Goal: Communication & Community: Answer question/provide support

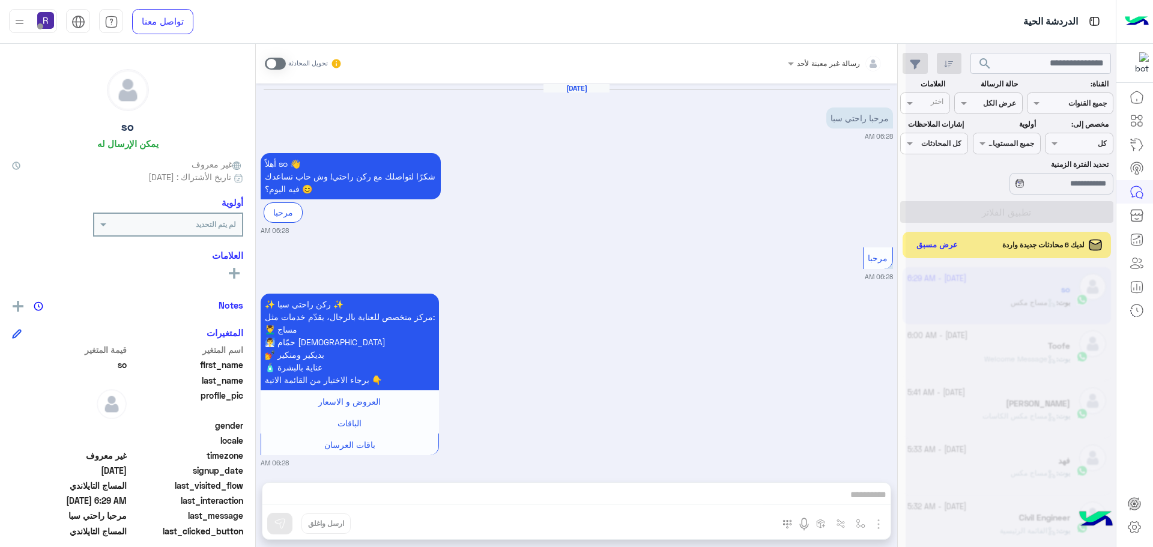
scroll to position [453, 0]
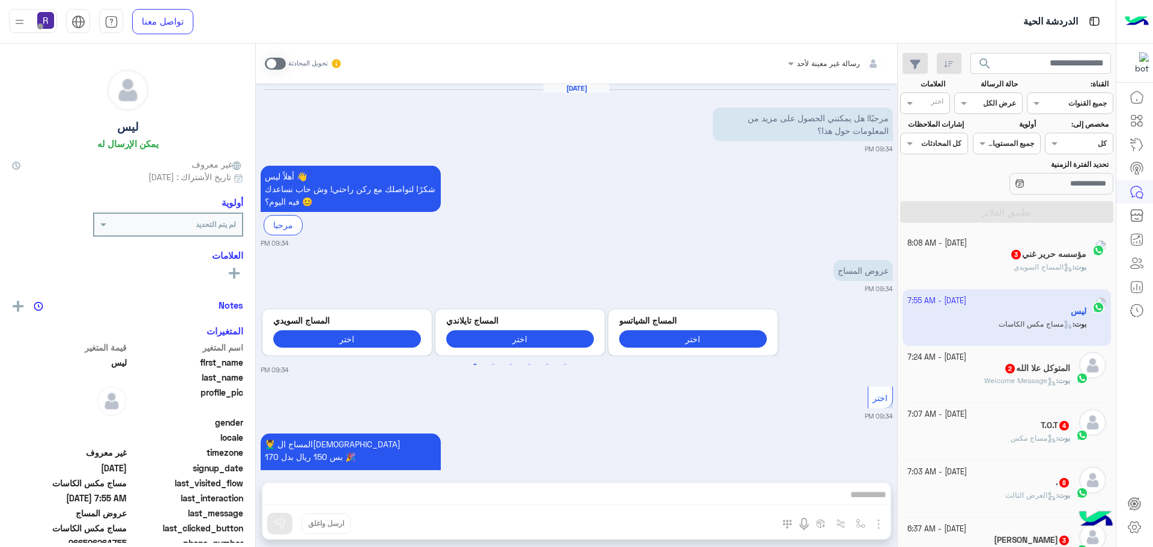
scroll to position [1806, 0]
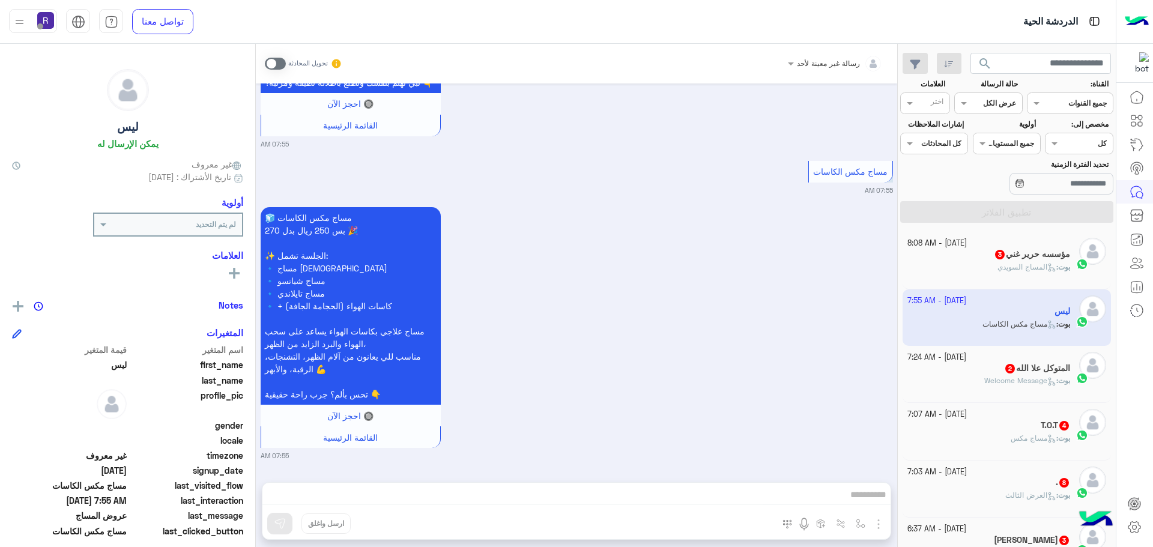
click at [996, 255] on span "3" at bounding box center [1000, 255] width 10 height 10
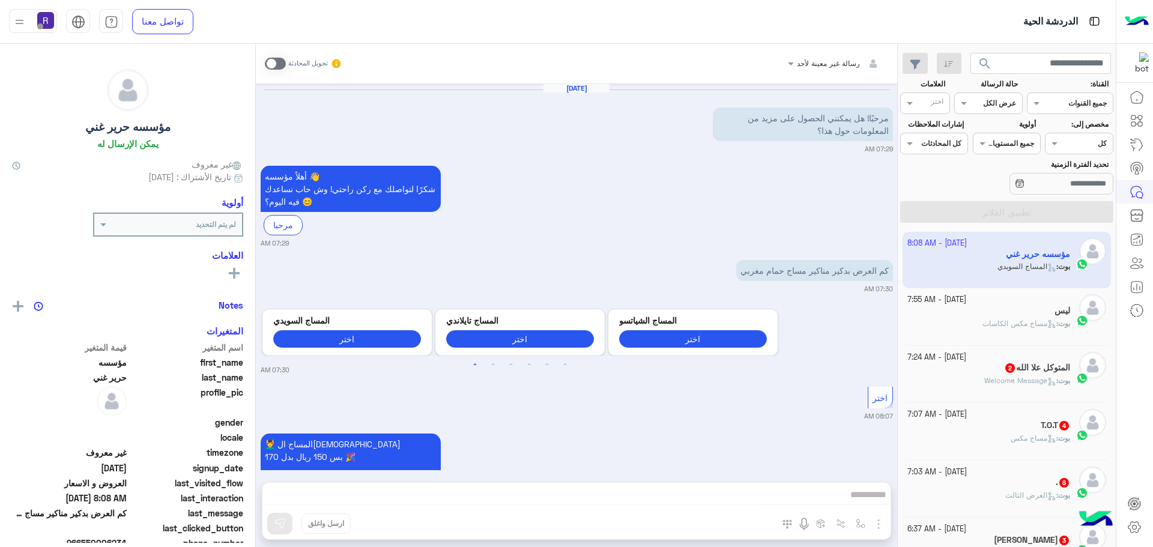
scroll to position [151, 0]
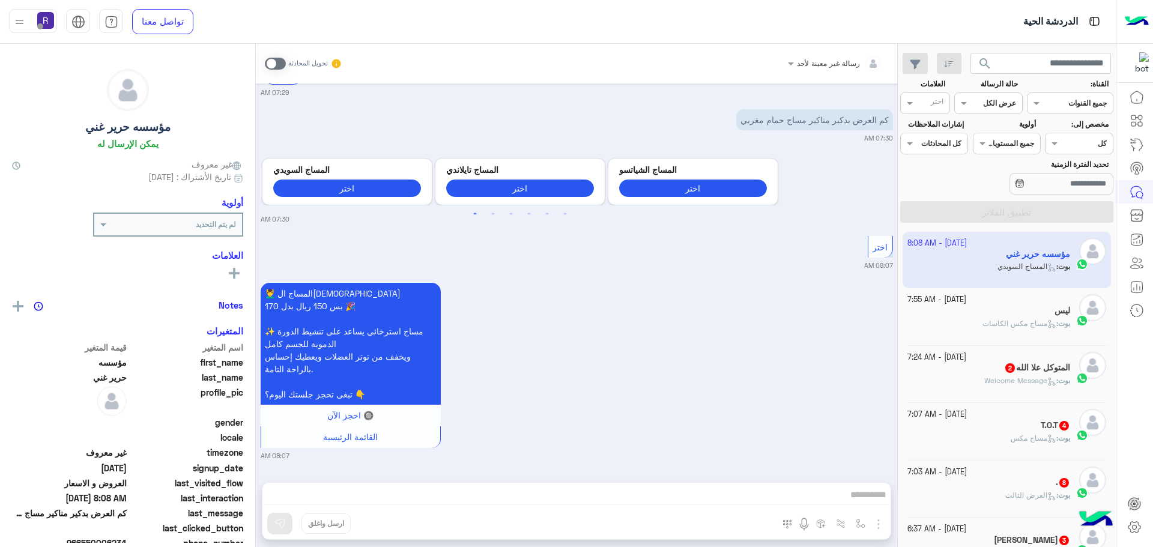
click at [1000, 358] on div "[DATE] - 7:24 AM" at bounding box center [988, 357] width 163 height 11
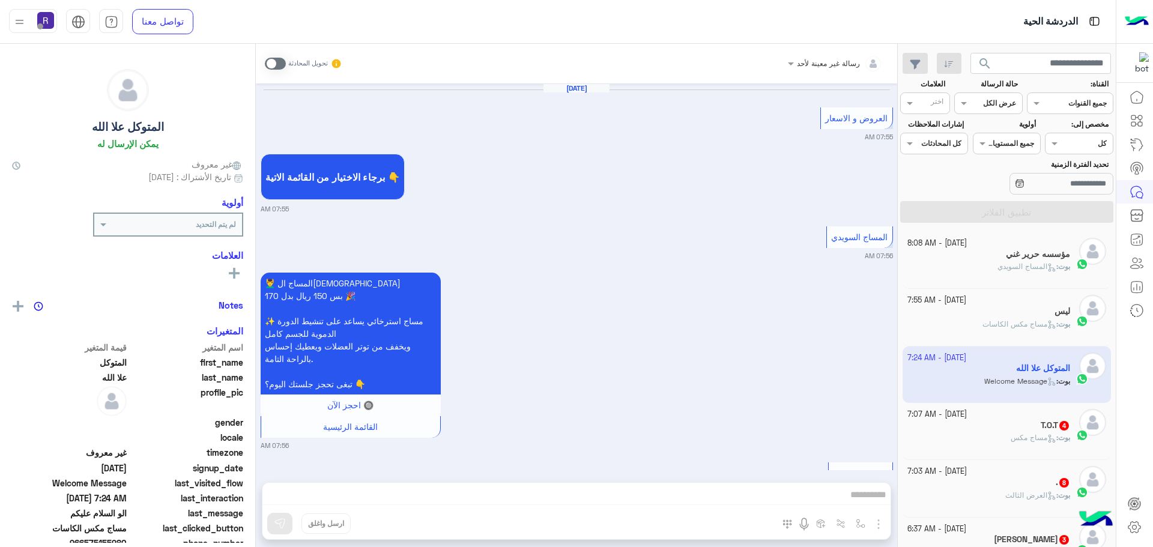
scroll to position [1801, 0]
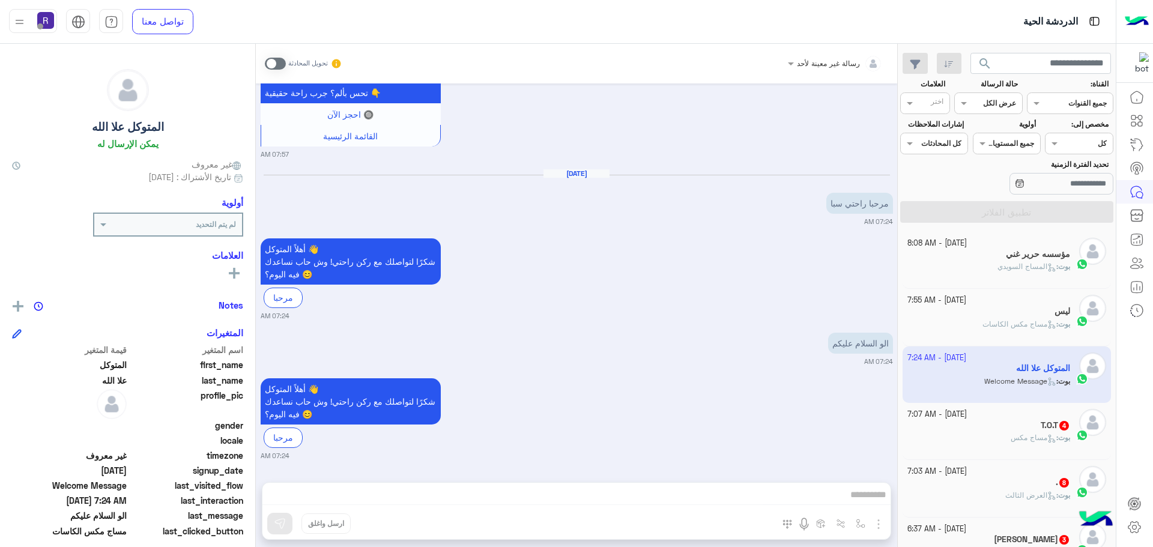
click at [1012, 441] on span "مساج مكس" at bounding box center [1033, 437] width 46 height 9
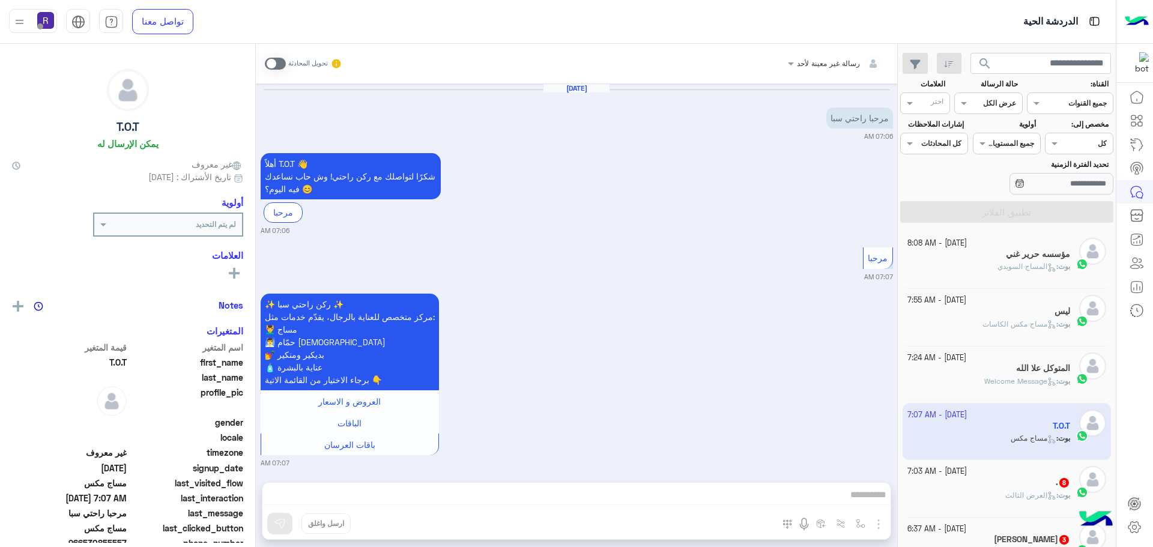
scroll to position [424, 0]
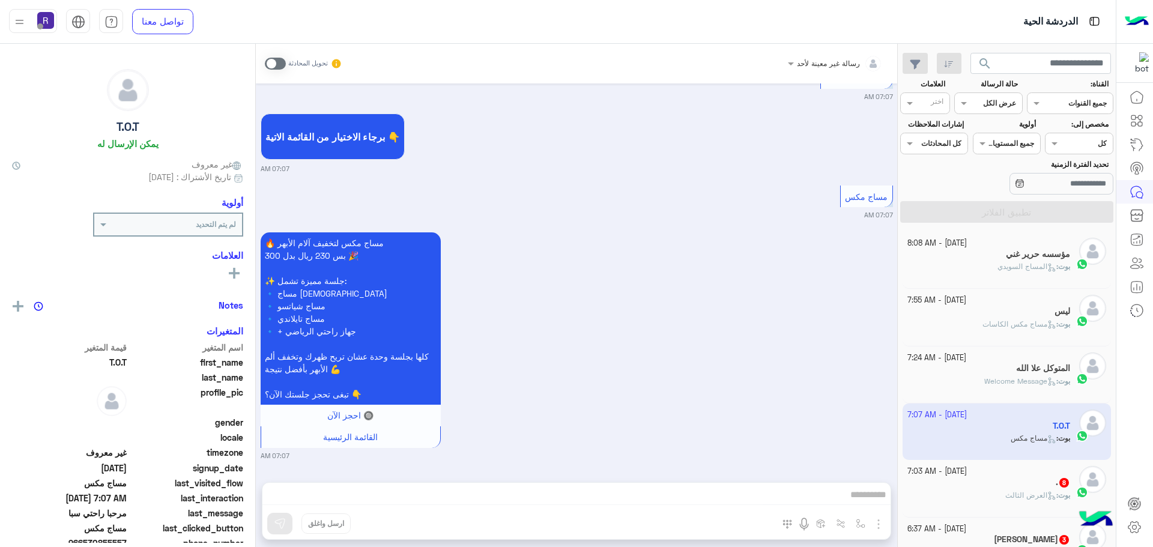
click at [1012, 484] on div ". 8" at bounding box center [988, 483] width 163 height 13
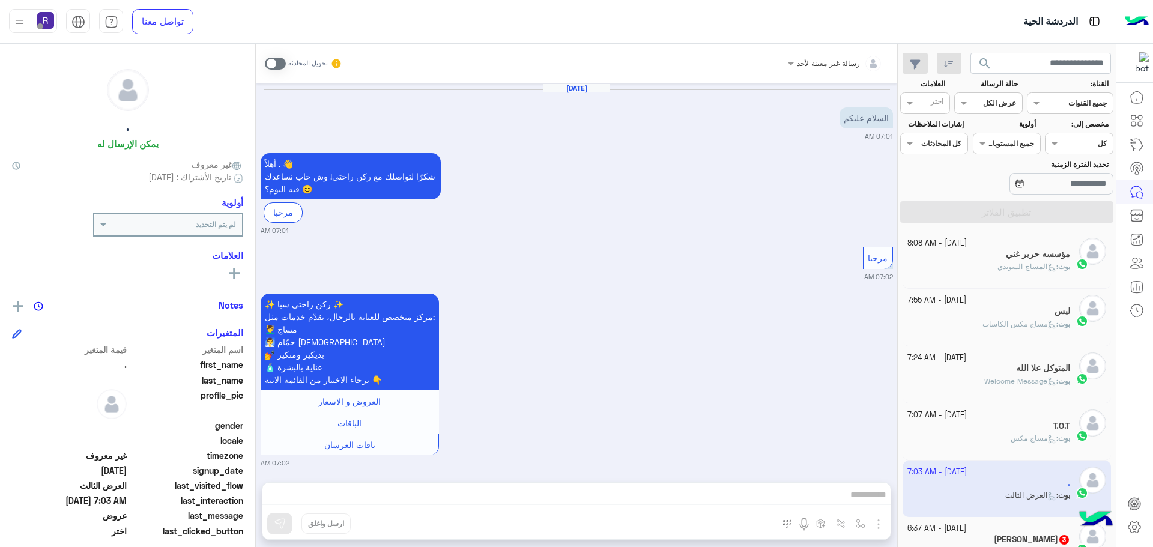
scroll to position [120, 0]
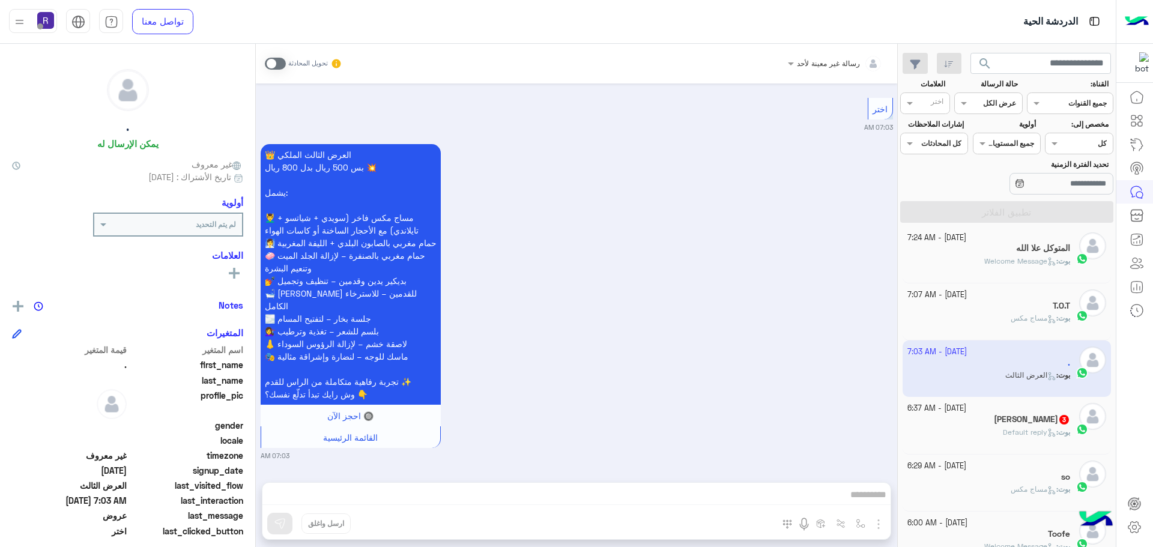
click at [1017, 411] on div "[DATE] - 6:37 AM" at bounding box center [988, 408] width 163 height 11
